Goal: Information Seeking & Learning: Learn about a topic

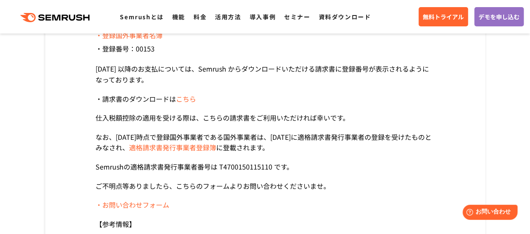
click at [45, 12] on link ".cls {fill: #FF642D;}" at bounding box center [55, 16] width 95 height 11
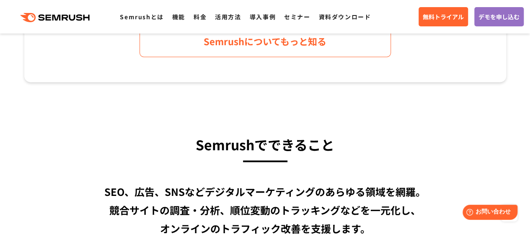
scroll to position [377, 0]
